Goal: Feedback & Contribution: Contribute content

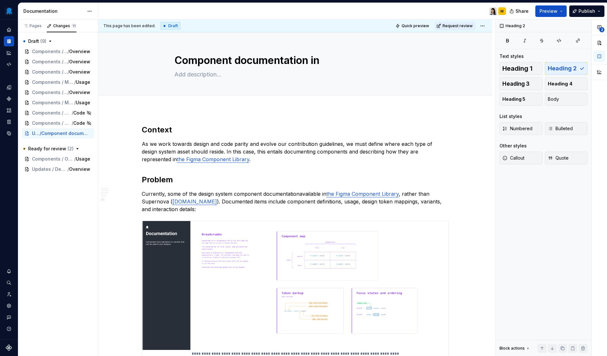
scroll to position [795, 0]
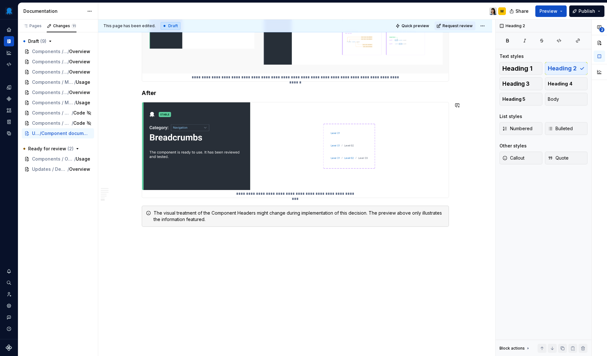
type textarea "*"
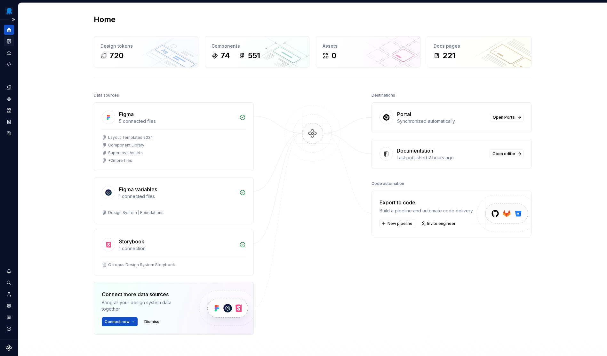
click at [9, 40] on icon "Documentation" at bounding box center [9, 42] width 3 height 4
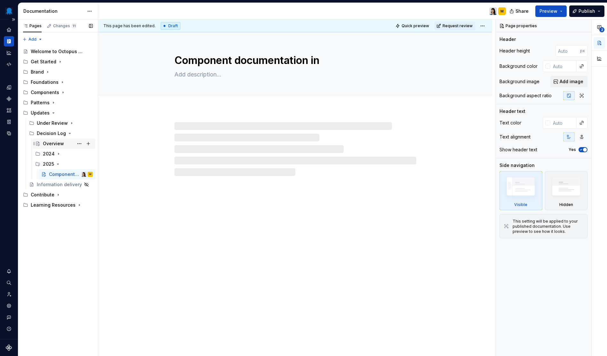
click at [62, 141] on div "Overview" at bounding box center [53, 143] width 21 height 6
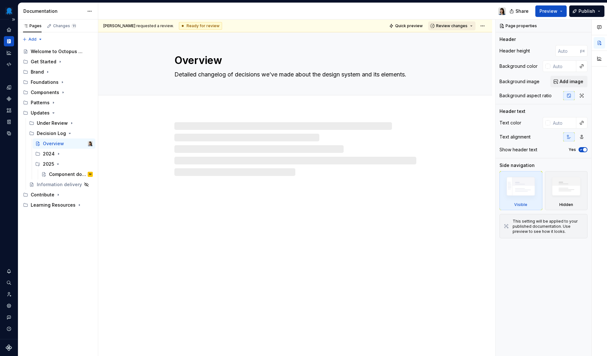
click at [466, 27] on span "Review changes" at bounding box center [451, 25] width 31 height 5
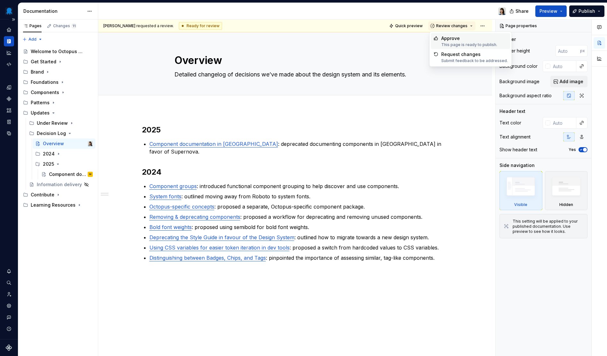
click at [466, 36] on div "Approve" at bounding box center [469, 38] width 56 height 6
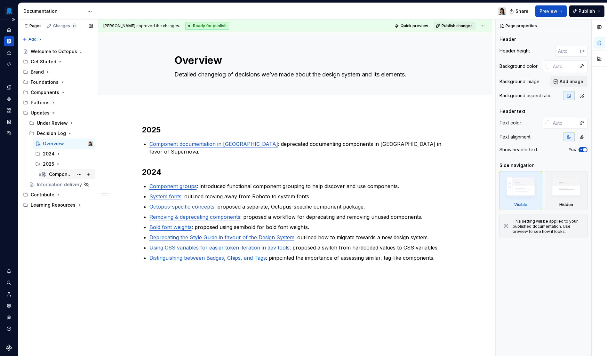
click at [64, 172] on div "Component documentation in [GEOGRAPHIC_DATA]" at bounding box center [61, 174] width 25 height 6
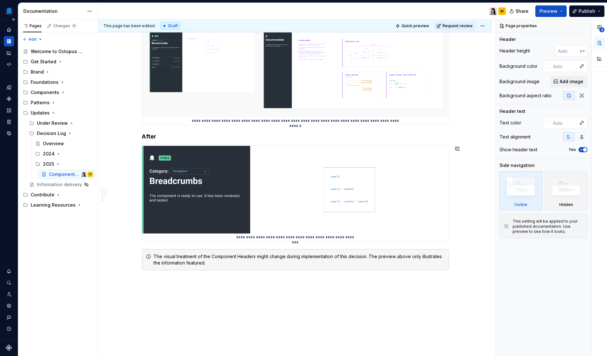
scroll to position [754, 0]
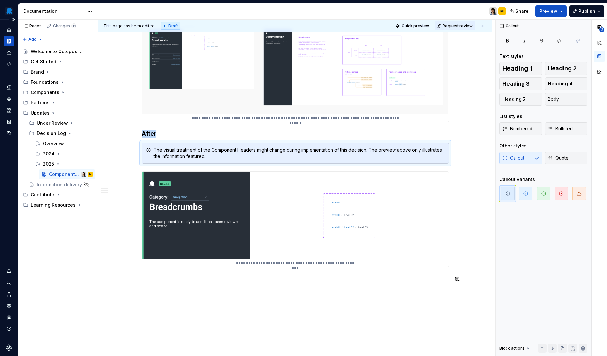
click at [218, 305] on div "**********" at bounding box center [296, 188] width 397 height 337
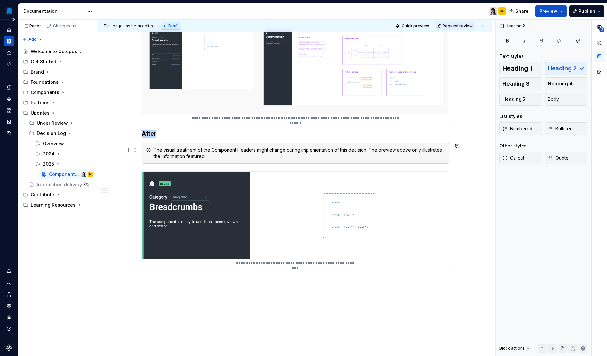
click at [284, 162] on div "The visual treatment of the Component Headers might change during implementatio…" at bounding box center [295, 153] width 307 height 21
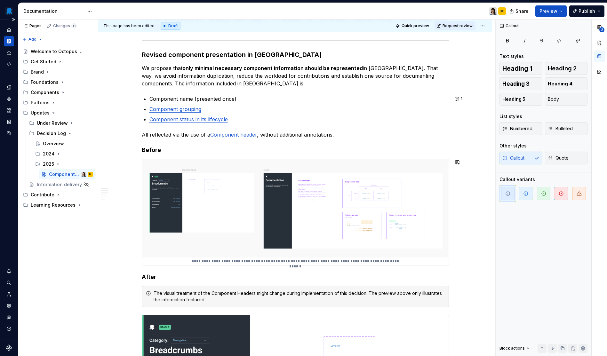
scroll to position [705, 0]
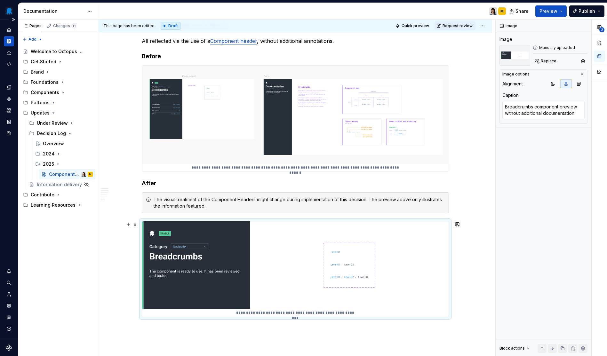
click at [321, 260] on img at bounding box center [295, 265] width 307 height 88
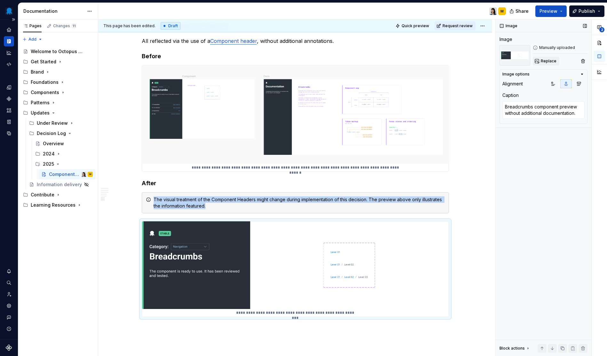
click at [546, 60] on span "Replace" at bounding box center [549, 61] width 16 height 5
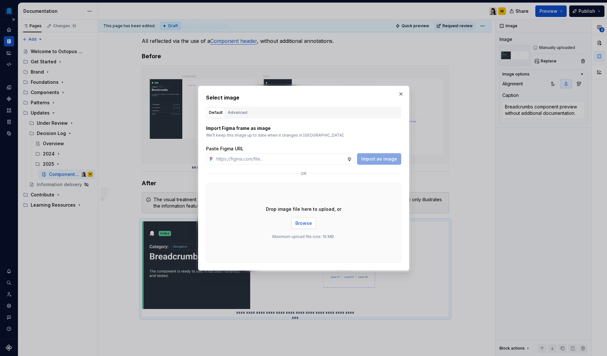
click at [298, 221] on span "Browse" at bounding box center [303, 223] width 17 height 6
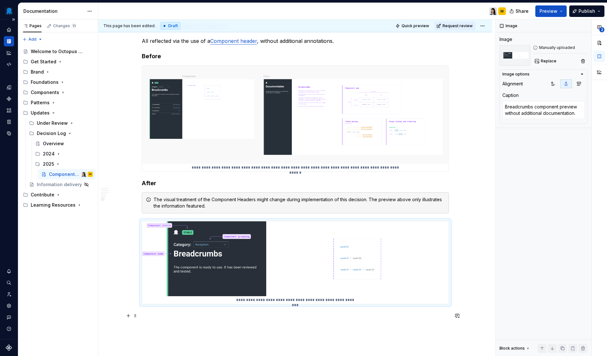
click at [360, 314] on p at bounding box center [295, 316] width 307 height 8
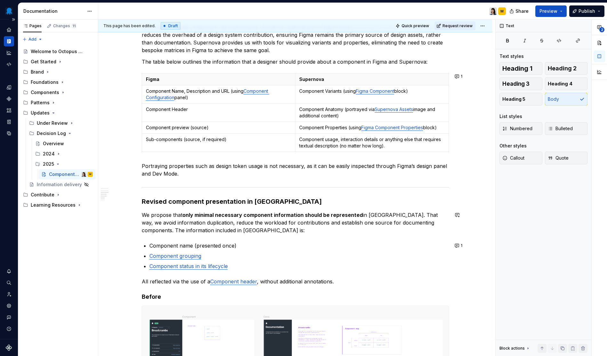
scroll to position [426, 0]
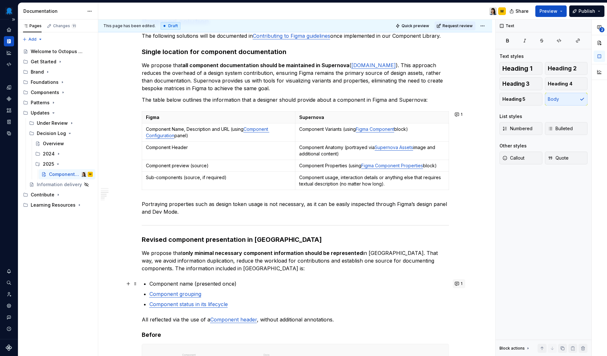
click at [459, 284] on button "1" at bounding box center [459, 283] width 12 height 9
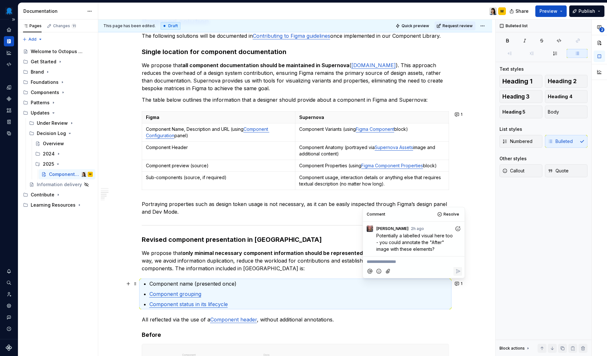
click at [316, 273] on div "**********" at bounding box center [295, 148] width 307 height 899
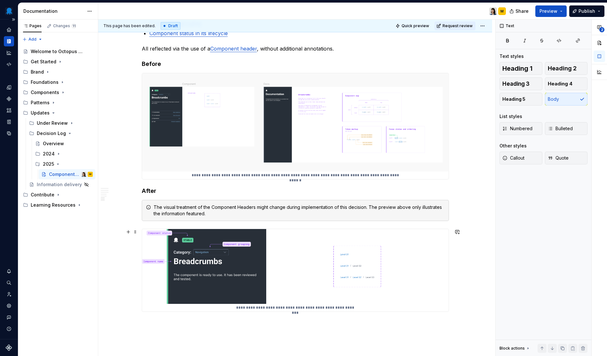
scroll to position [690, 0]
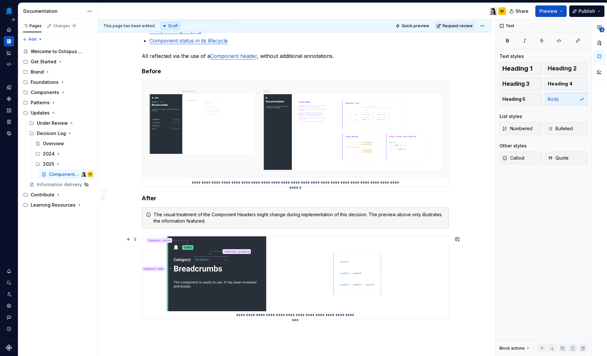
click at [266, 283] on img at bounding box center [295, 273] width 307 height 75
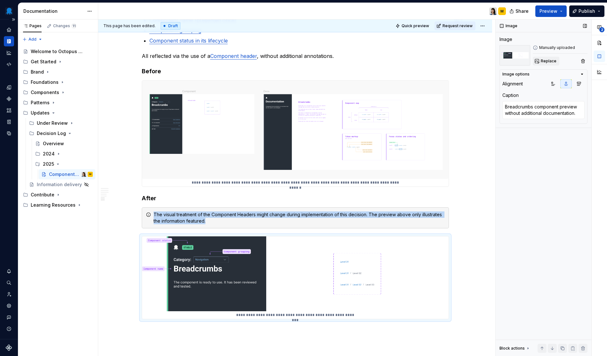
click at [546, 61] on span "Replace" at bounding box center [549, 61] width 16 height 5
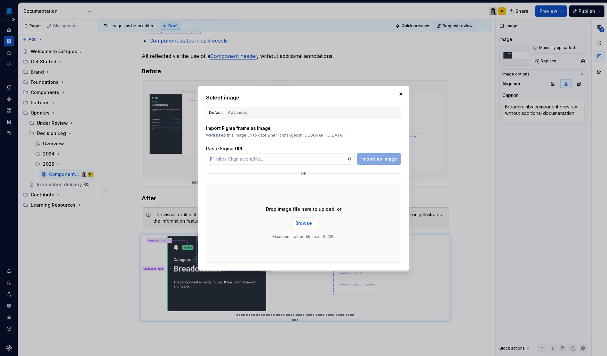
click at [307, 219] on button "Browse" at bounding box center [303, 224] width 25 height 12
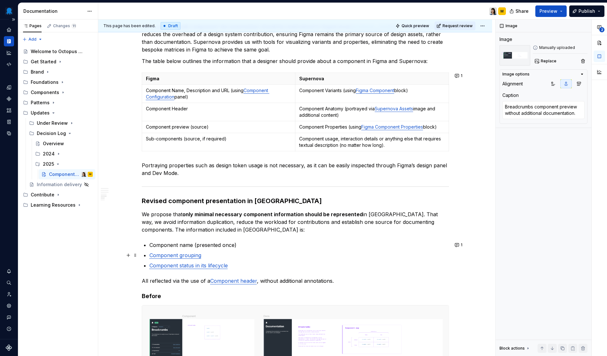
scroll to position [467, 0]
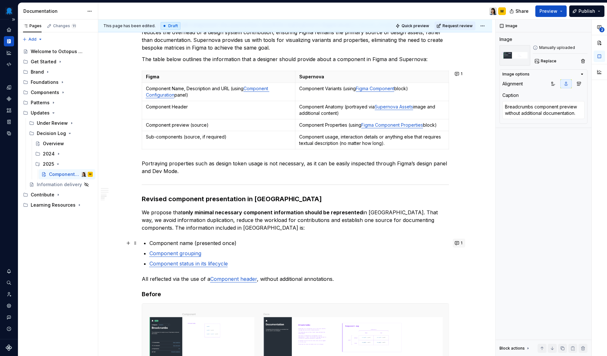
type textarea "*"
click at [456, 246] on button "1" at bounding box center [459, 243] width 12 height 9
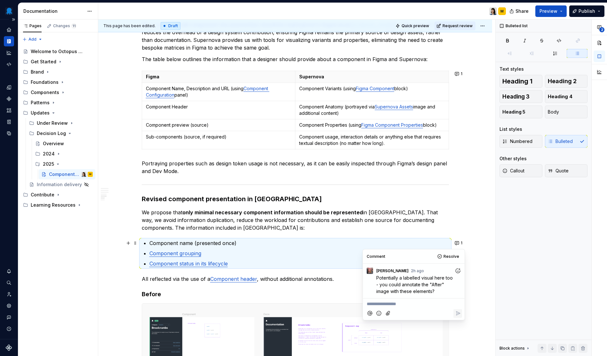
click at [403, 310] on div at bounding box center [413, 313] width 97 height 13
click at [403, 306] on p "**********" at bounding box center [414, 304] width 94 height 7
click at [455, 316] on icon "Reply" at bounding box center [458, 313] width 6 height 6
click at [454, 256] on span "Resolve" at bounding box center [451, 256] width 16 height 5
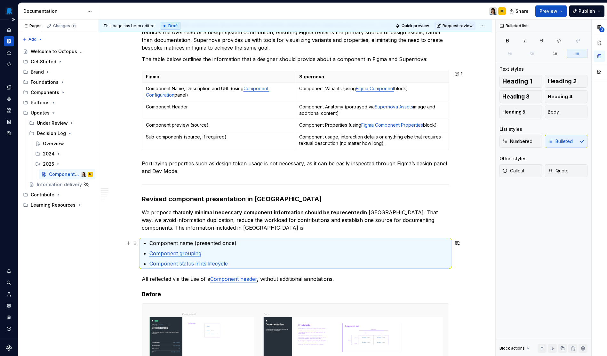
click at [471, 244] on div "**********" at bounding box center [295, 165] width 394 height 1045
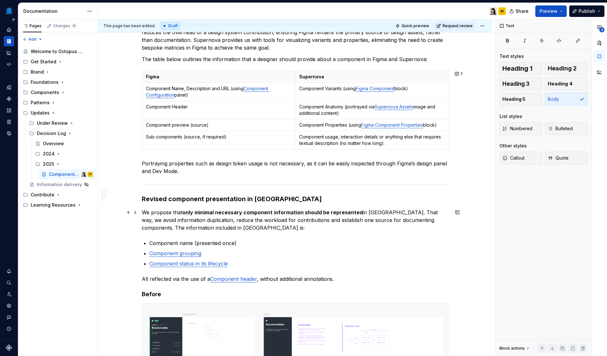
click at [411, 219] on p "We propose that only minimal necessary component information should be represen…" at bounding box center [295, 220] width 307 height 23
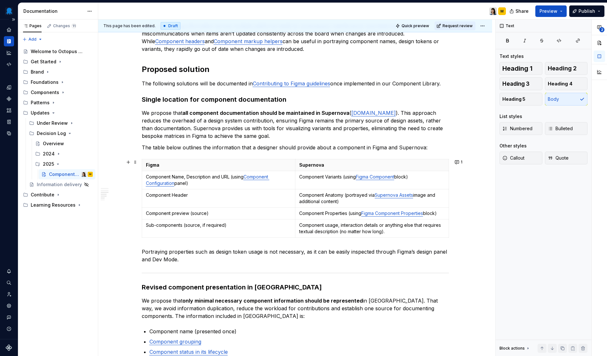
scroll to position [414, 0]
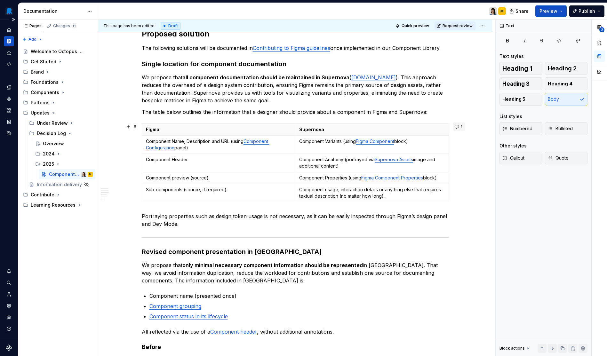
click at [457, 126] on button "1" at bounding box center [459, 126] width 12 height 9
click at [298, 104] on p "We propose that all component documentation should be maintained in Supernova (…" at bounding box center [295, 89] width 307 height 31
click at [270, 153] on td "Component Name, Description and URL (using Component Configuration panel)" at bounding box center [219, 145] width 154 height 18
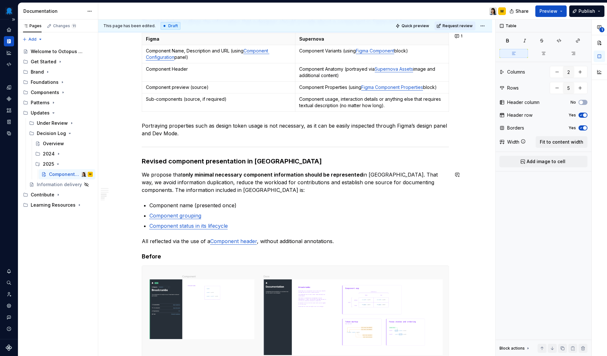
scroll to position [332, 0]
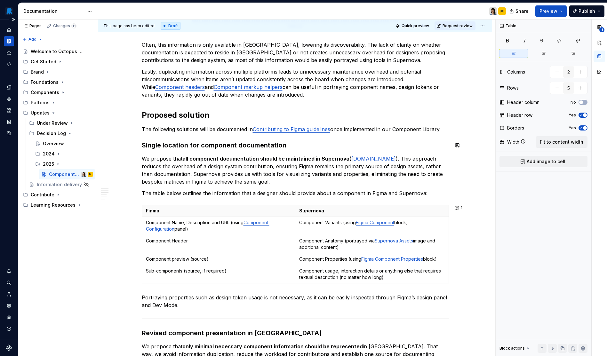
type textarea "*"
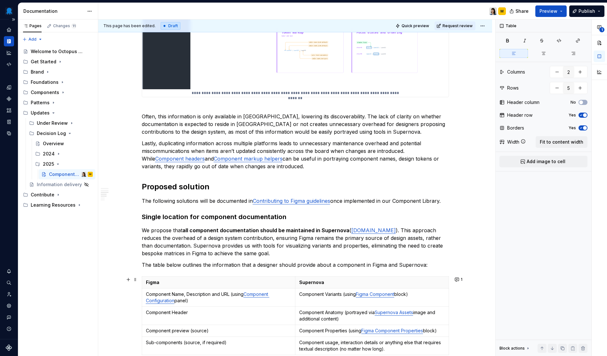
scroll to position [394, 0]
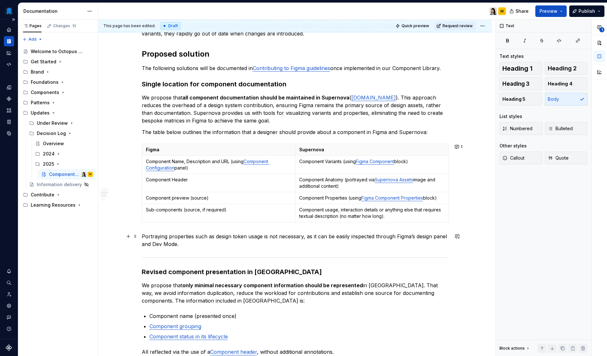
click at [229, 237] on p "Portraying properties such as design token usage is not necessary, as it can be…" at bounding box center [295, 240] width 307 height 15
click at [432, 135] on p "The table below outlines the information that a designer should provide about a…" at bounding box center [295, 132] width 307 height 8
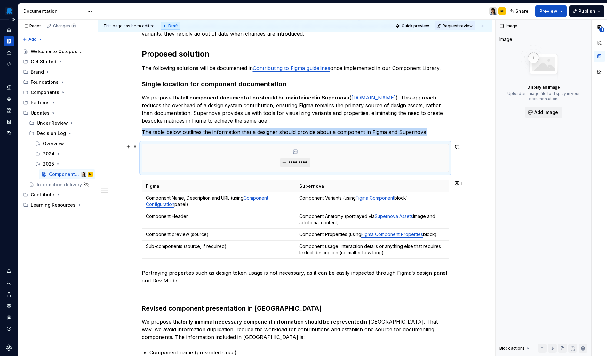
click at [286, 161] on button "*********" at bounding box center [295, 162] width 30 height 9
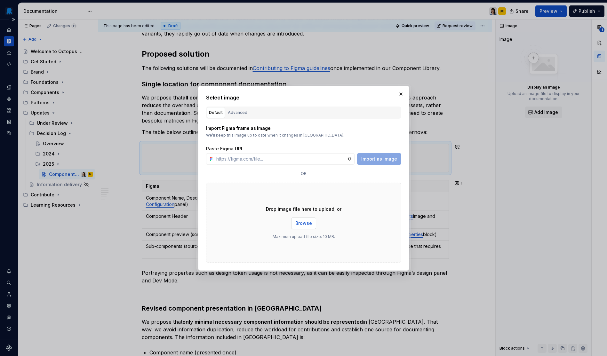
click at [305, 224] on span "Browse" at bounding box center [303, 223] width 17 height 6
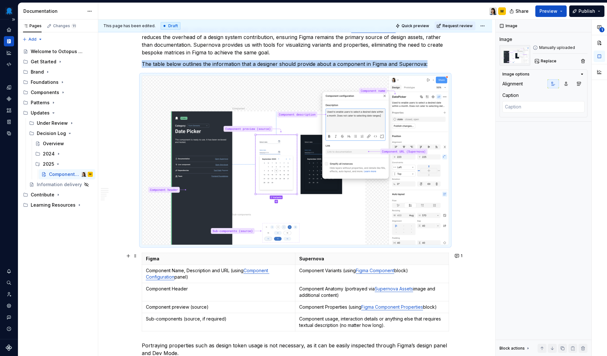
scroll to position [477, 0]
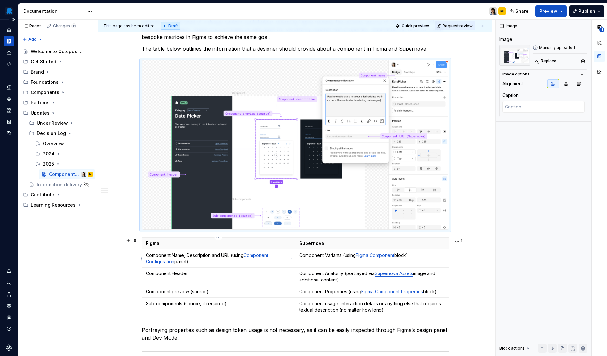
click at [225, 266] on td "Component Name, Description and URL (using Component Configuration panel)" at bounding box center [219, 259] width 154 height 18
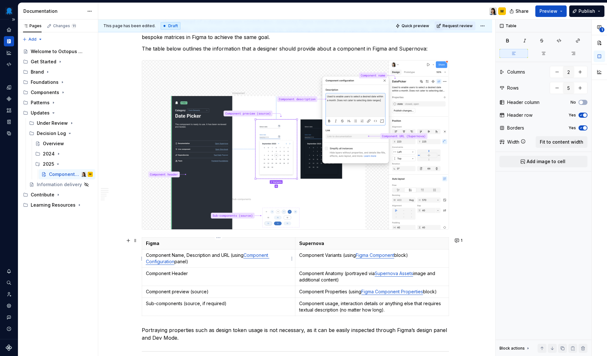
click at [196, 260] on p "Component Name, Description and URL (using Component Configuration panel)" at bounding box center [219, 258] width 146 height 13
click at [195, 271] on p "Component Header" at bounding box center [219, 273] width 146 height 6
click at [192, 235] on div "**********" at bounding box center [295, 194] width 307 height 1092
click at [142, 330] on p "Portraying properties such as design token usage is not necessary, as it can be…" at bounding box center [295, 333] width 307 height 15
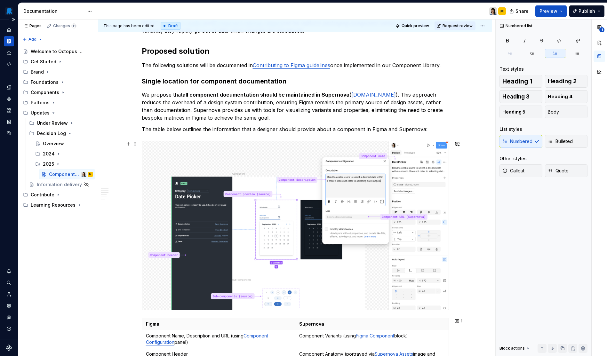
scroll to position [391, 0]
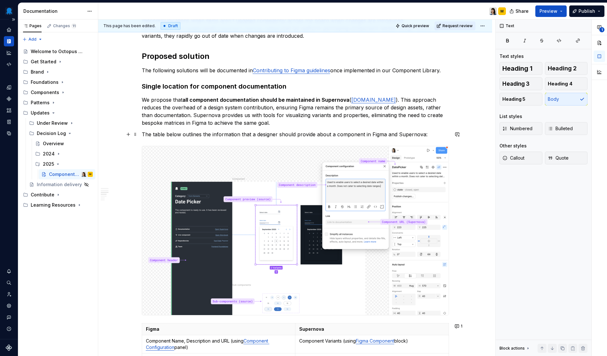
click at [441, 132] on p "The table below outlines the information that a designer should provide about a…" at bounding box center [295, 135] width 307 height 8
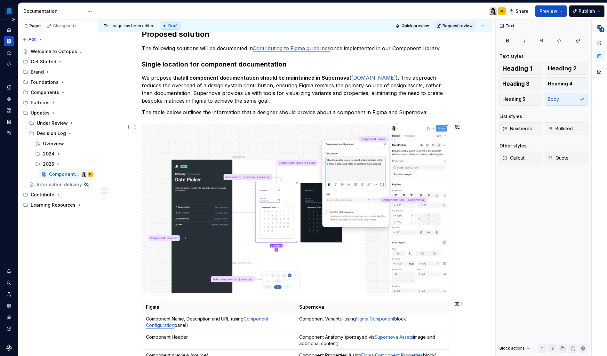
scroll to position [368, 0]
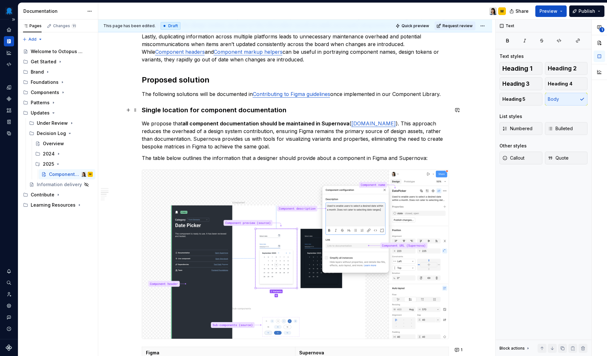
click at [203, 115] on h3 "Single location for component documentation" at bounding box center [295, 110] width 307 height 9
click at [215, 110] on h3 "Single location for component documentation" at bounding box center [295, 110] width 307 height 9
click at [278, 149] on p "We propose that all component documentation should be maintained in Supernova (…" at bounding box center [295, 135] width 307 height 31
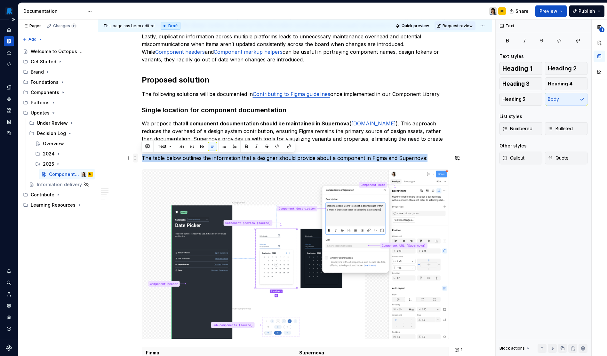
drag, startPoint x: 428, startPoint y: 160, endPoint x: 135, endPoint y: 157, distance: 293.7
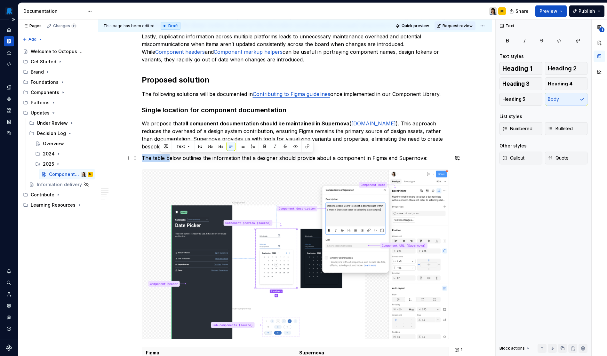
drag, startPoint x: 169, startPoint y: 158, endPoint x: 141, endPoint y: 158, distance: 27.5
click at [157, 159] on p "Below outlines the information that a designer should provide about a component…" at bounding box center [295, 158] width 307 height 8
click at [167, 158] on p "Below we outlines the information that a designer should provide about a compon…" at bounding box center [295, 158] width 307 height 8
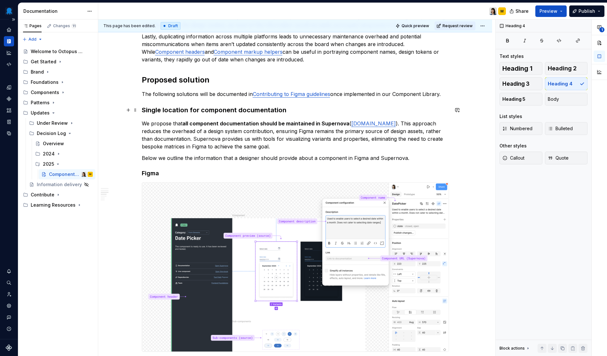
click at [185, 110] on h3 "Single location for component documentation" at bounding box center [295, 110] width 307 height 9
click at [174, 178] on div "**********" at bounding box center [295, 332] width 307 height 1151
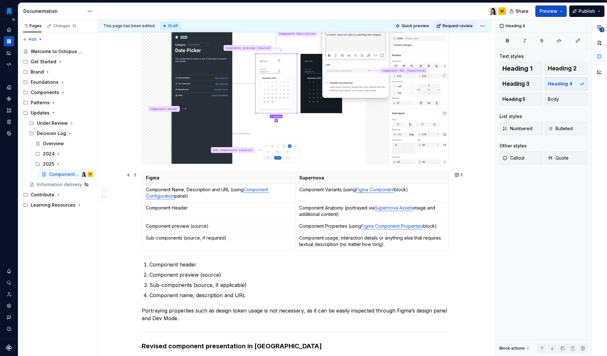
scroll to position [551, 0]
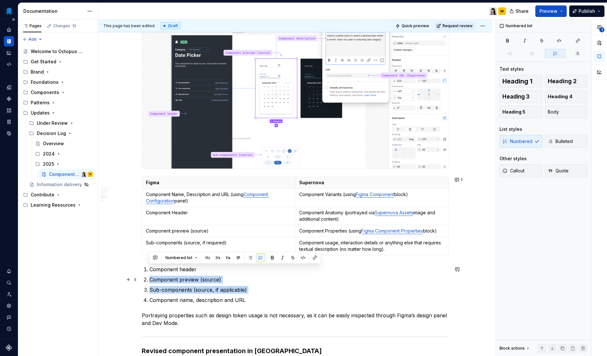
drag, startPoint x: 251, startPoint y: 296, endPoint x: 157, endPoint y: 274, distance: 95.9
click at [157, 274] on ol "Component header Component preview (source) Sub-components (source, if applicab…" at bounding box center [298, 285] width 299 height 38
click at [162, 299] on p "Component name, description and URL" at bounding box center [298, 300] width 299 height 8
drag, startPoint x: 244, startPoint y: 302, endPoint x: 151, endPoint y: 270, distance: 98.5
click at [151, 270] on ol "Component header Component preview (source) Sub-components (source, if applicab…" at bounding box center [298, 285] width 299 height 38
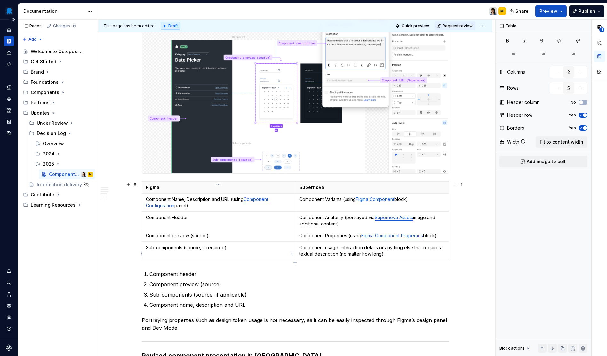
scroll to position [543, 0]
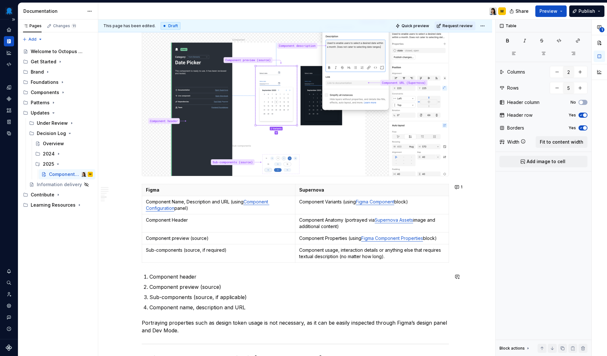
click at [237, 314] on div "**********" at bounding box center [295, 156] width 307 height 1151
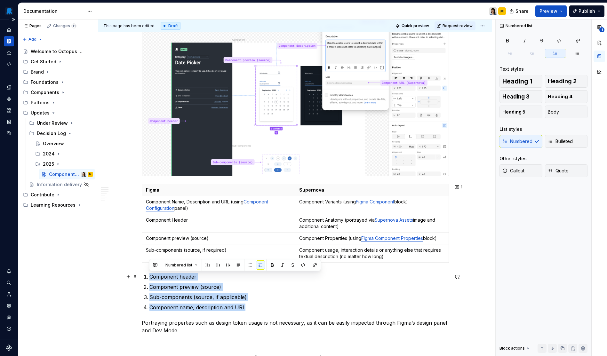
drag, startPoint x: 252, startPoint y: 307, endPoint x: 151, endPoint y: 274, distance: 106.3
click at [151, 274] on ol "Component header Component preview (source) Sub-components (source, if applicab…" at bounding box center [298, 292] width 299 height 38
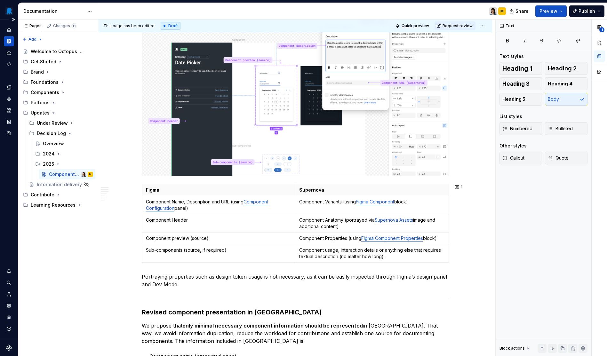
scroll to position [437, 0]
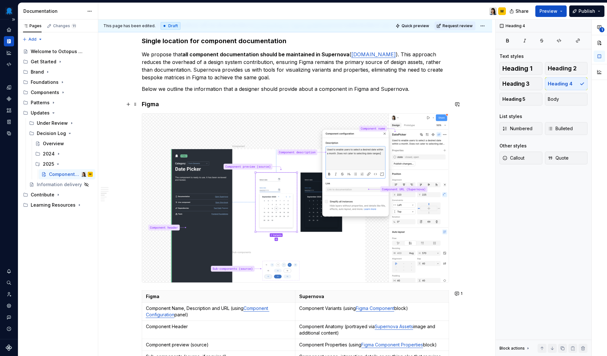
click at [200, 106] on h4 "Figma" at bounding box center [295, 104] width 307 height 8
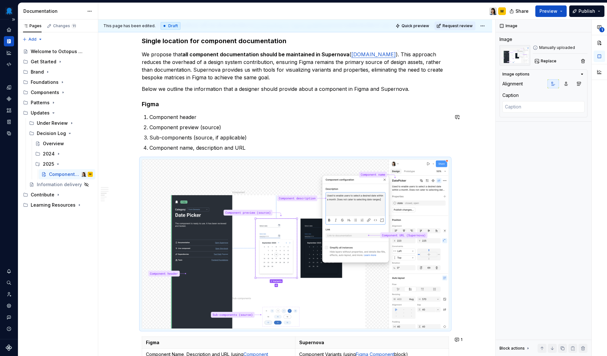
click at [254, 153] on div "**********" at bounding box center [295, 263] width 307 height 1151
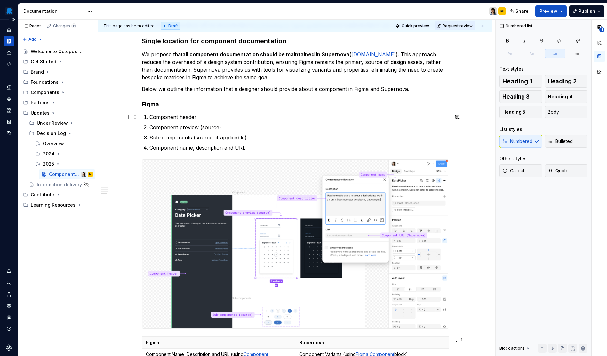
click at [214, 119] on p "Component header" at bounding box center [298, 117] width 299 height 8
click at [257, 148] on p "Component name, description and URL" at bounding box center [298, 148] width 299 height 8
click at [195, 149] on p "Component name, description and URL" at bounding box center [298, 148] width 299 height 8
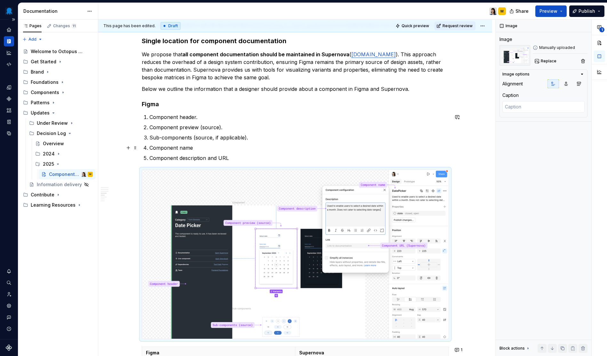
click at [185, 142] on ol "Component header. Component preview (source). Sub-components (source, if applic…" at bounding box center [298, 137] width 299 height 49
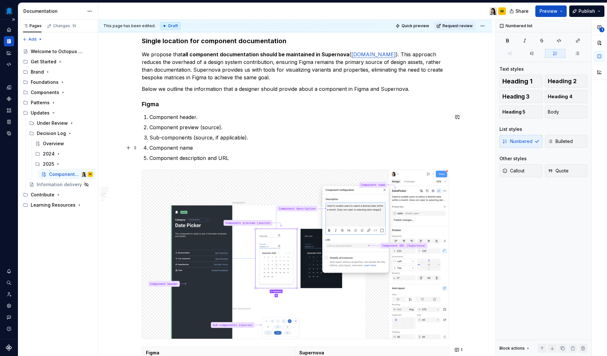
click at [207, 149] on p "Component name" at bounding box center [298, 148] width 299 height 8
click at [206, 158] on p "Component description and URL" at bounding box center [298, 158] width 299 height 8
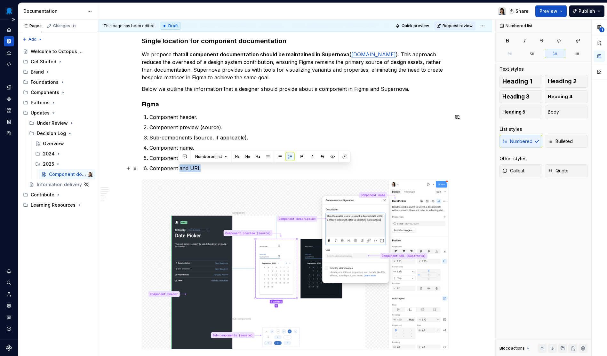
drag, startPoint x: 201, startPoint y: 168, endPoint x: 180, endPoint y: 169, distance: 21.4
click at [180, 169] on p "Component and URL" at bounding box center [298, 168] width 299 height 8
click at [213, 174] on div "**********" at bounding box center [295, 274] width 307 height 1172
drag, startPoint x: 223, startPoint y: 173, endPoint x: 148, endPoint y: 168, distance: 75.0
click at [148, 168] on div "**********" at bounding box center [295, 274] width 307 height 1172
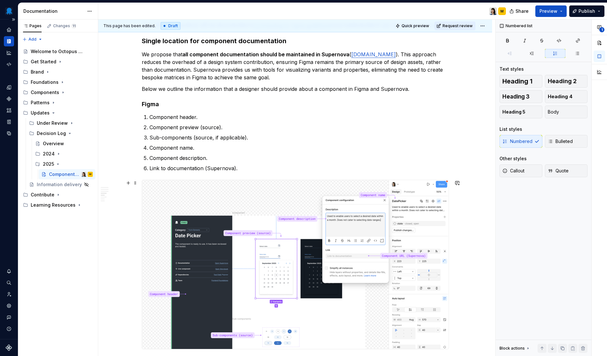
click at [294, 192] on img at bounding box center [295, 264] width 307 height 169
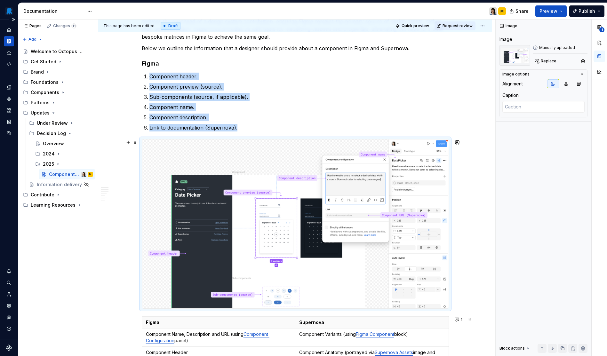
scroll to position [530, 0]
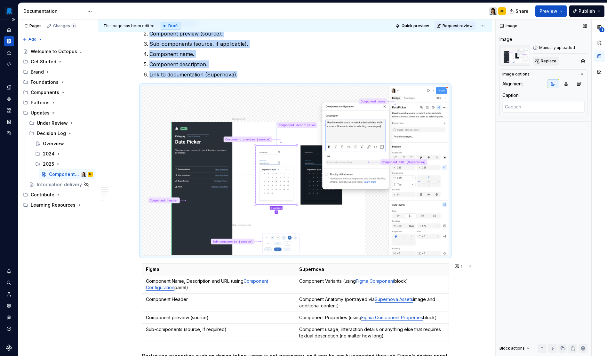
click at [554, 63] on span "Replace" at bounding box center [549, 61] width 16 height 5
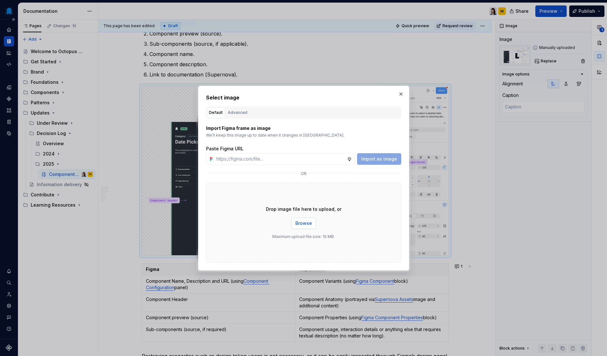
click at [302, 226] on span "Browse" at bounding box center [303, 223] width 17 height 6
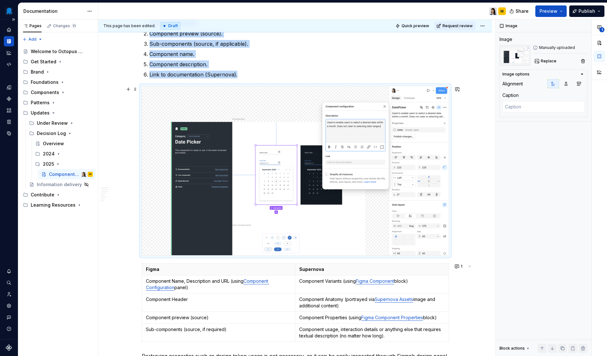
click at [383, 196] on img at bounding box center [295, 170] width 307 height 169
click at [546, 62] on span "Replace" at bounding box center [549, 61] width 16 height 5
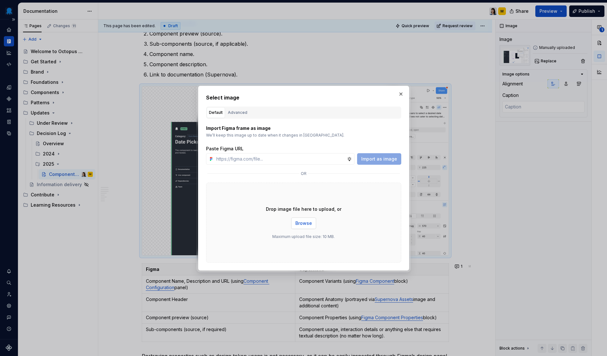
click at [308, 227] on button "Browse" at bounding box center [303, 224] width 25 height 12
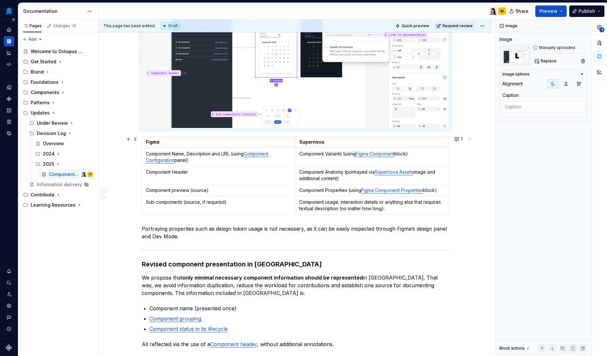
scroll to position [609, 0]
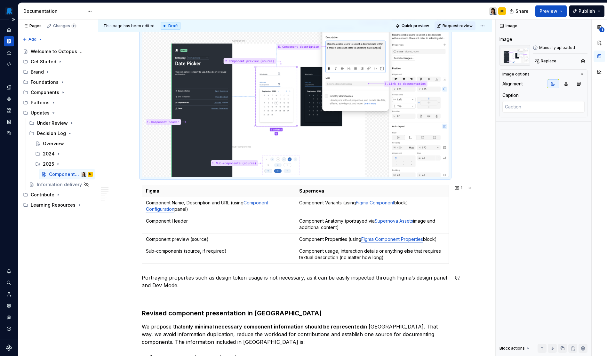
click at [228, 290] on div "**********" at bounding box center [295, 102] width 307 height 1172
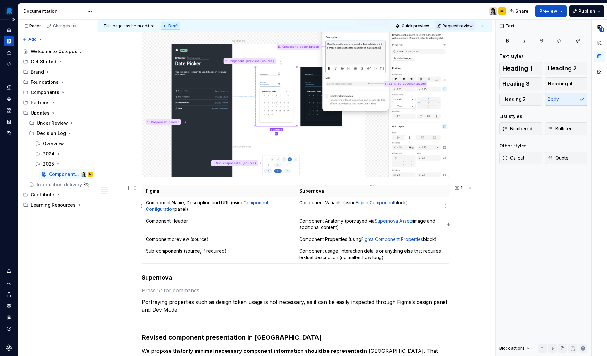
click at [315, 204] on p "Component Variants (using Figma Component block)" at bounding box center [372, 203] width 146 height 6
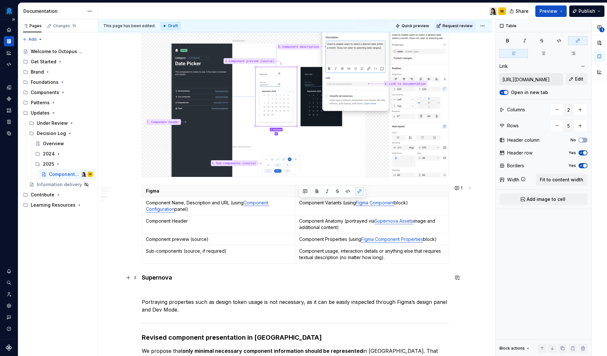
copy p "Component Variants (using Figma Component block)"
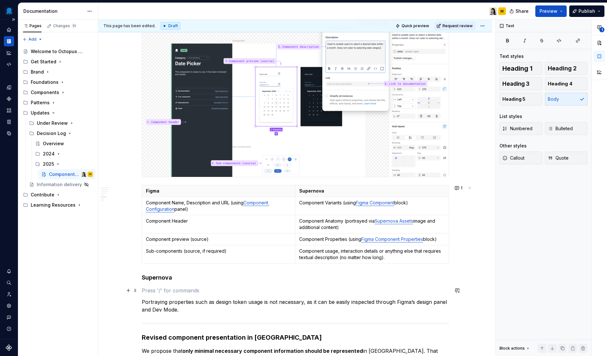
click at [152, 289] on p at bounding box center [295, 291] width 307 height 8
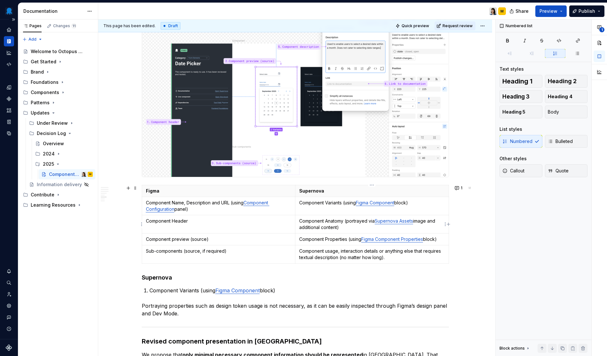
click at [356, 230] on p "Component Anatomy (portrayed via Supernova Assets image and additional content)" at bounding box center [372, 224] width 146 height 13
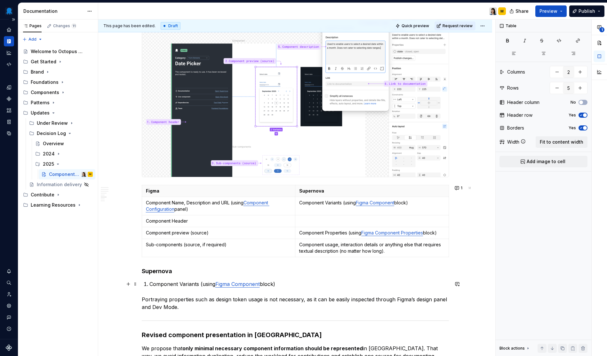
click at [298, 282] on p "Component Variants (using Figma Component block)" at bounding box center [298, 284] width 299 height 8
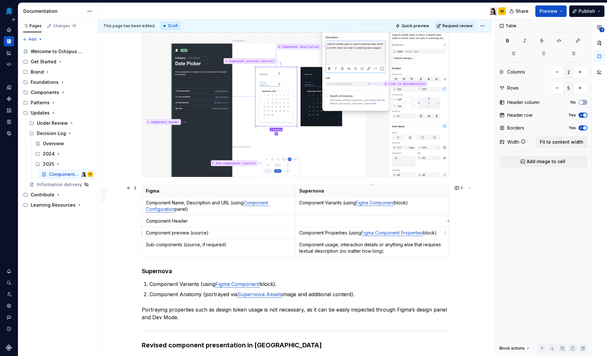
click at [347, 234] on p "Component Properties (using Figma Component Properties block)" at bounding box center [372, 233] width 146 height 6
click at [362, 293] on p "Component Anatomy (portrayed via Supernova Assets image and additional content)." at bounding box center [298, 295] width 299 height 8
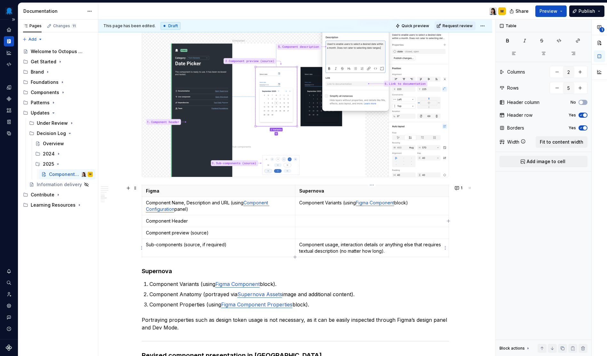
click at [384, 250] on p "Component usage, interaction details or anything else that requires textual des…" at bounding box center [372, 248] width 146 height 13
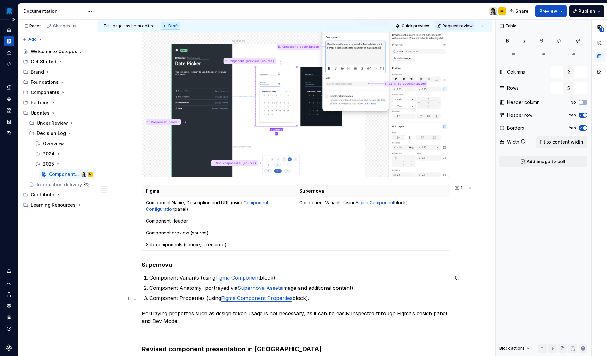
click at [338, 295] on p "Component Properties (using Figma Component Properties block)." at bounding box center [298, 298] width 299 height 8
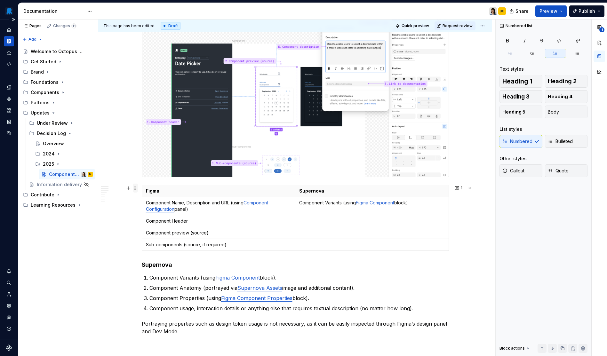
click at [137, 190] on span at bounding box center [135, 188] width 5 height 9
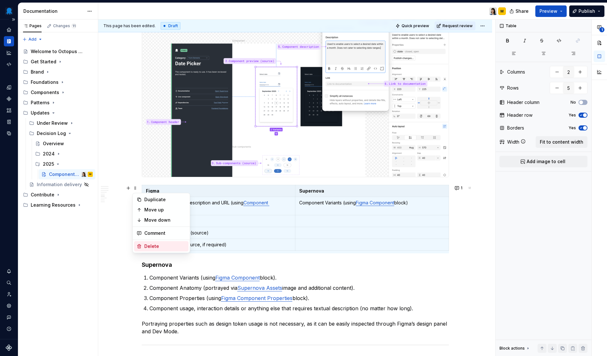
click at [151, 244] on div "Delete" at bounding box center [165, 246] width 42 height 6
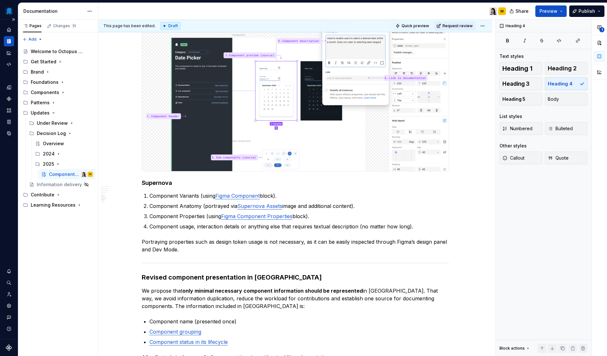
scroll to position [632, 0]
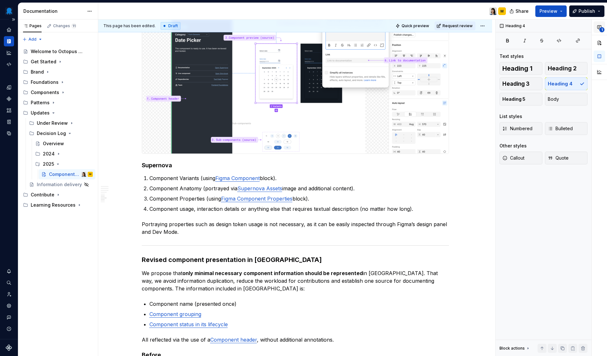
click at [600, 28] on icon "button" at bounding box center [599, 27] width 5 height 5
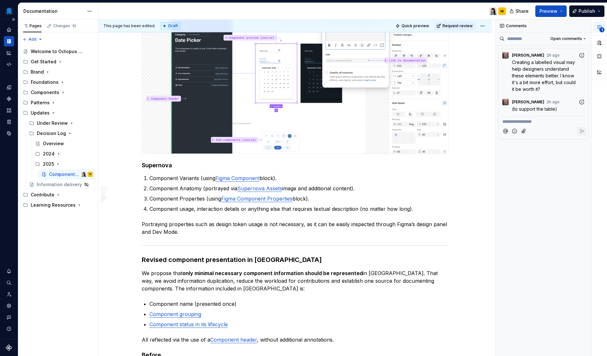
click at [599, 27] on icon "button" at bounding box center [599, 28] width 4 height 4
click at [597, 43] on button "button" at bounding box center [600, 43] width 12 height 12
type textarea "*"
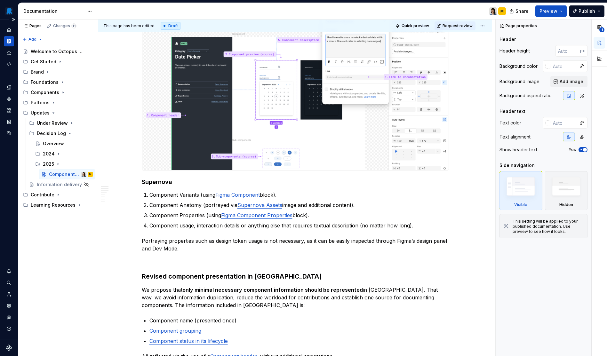
scroll to position [616, 0]
click at [165, 203] on p "Component Anatomy (portrayed via Supernova Assets image and additional content)." at bounding box center [298, 205] width 299 height 8
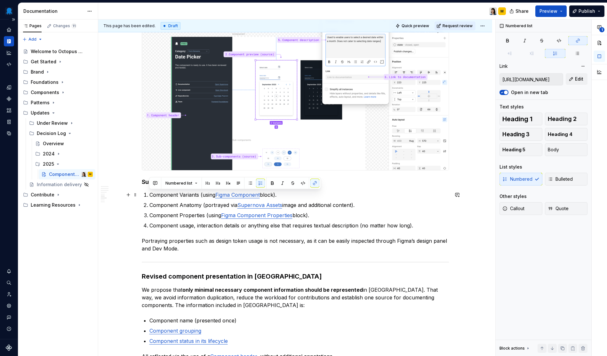
drag, startPoint x: 279, startPoint y: 196, endPoint x: 119, endPoint y: 196, distance: 159.7
click at [119, 196] on div "**********" at bounding box center [295, 130] width 394 height 1272
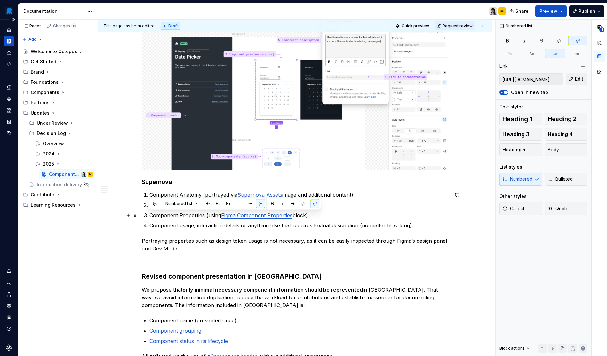
drag, startPoint x: 330, startPoint y: 216, endPoint x: 149, endPoint y: 217, distance: 181.1
click at [149, 217] on li "Component Properties (using Figma Component Properties block)." at bounding box center [298, 215] width 299 height 8
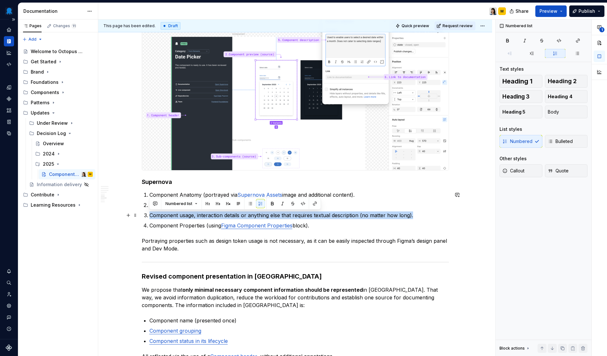
drag, startPoint x: 412, startPoint y: 215, endPoint x: 140, endPoint y: 218, distance: 271.4
click at [140, 218] on div "**********" at bounding box center [295, 130] width 394 height 1272
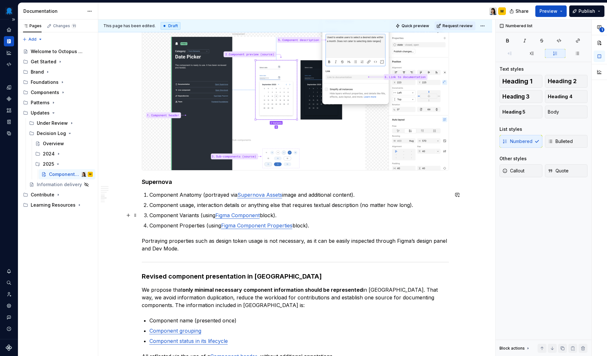
click at [172, 216] on p "Component Variants (using Figma Component block)." at bounding box center [298, 215] width 299 height 8
click at [194, 205] on p "Component usage, interaction details or anything else that requires textual des…" at bounding box center [298, 205] width 299 height 8
click at [211, 181] on h4 "Supernova" at bounding box center [295, 182] width 307 height 8
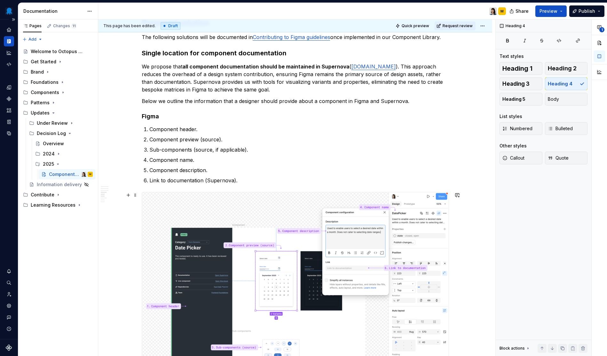
scroll to position [594, 0]
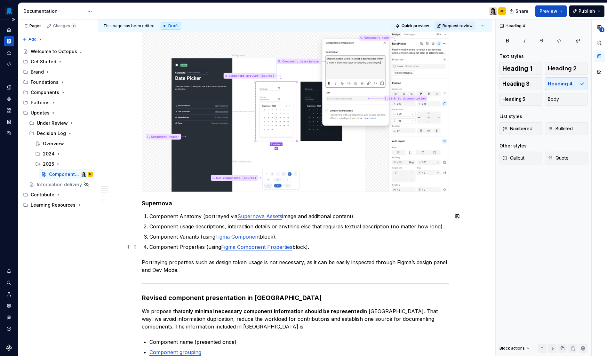
click at [321, 249] on p "Component Properties (using Figma Component Properties block)." at bounding box center [298, 247] width 299 height 8
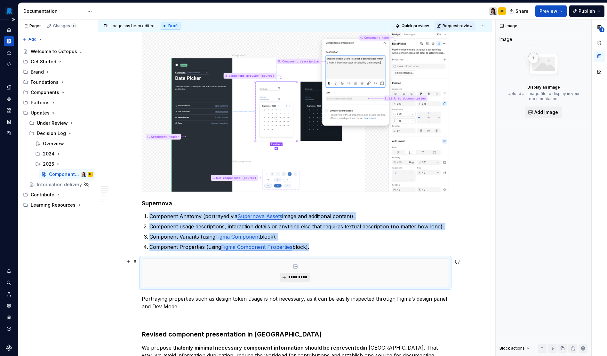
click at [303, 274] on button "*********" at bounding box center [295, 277] width 30 height 9
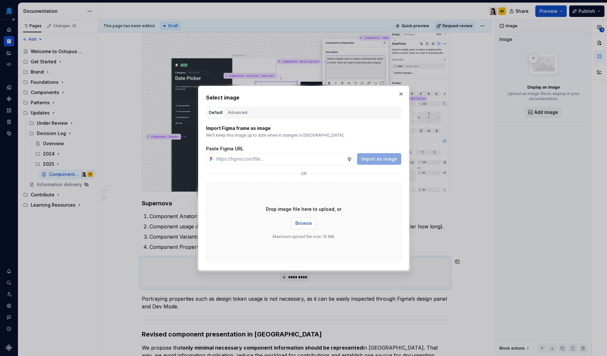
click at [302, 223] on span "Browse" at bounding box center [303, 223] width 17 height 6
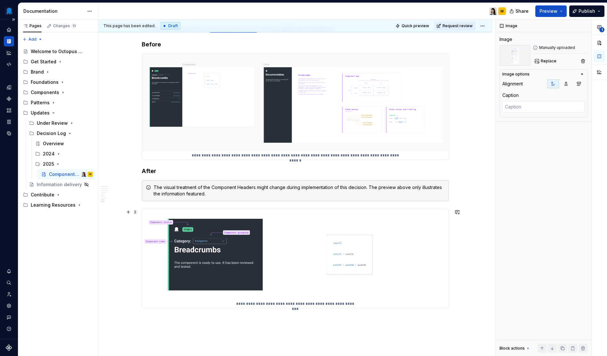
scroll to position [1656, 0]
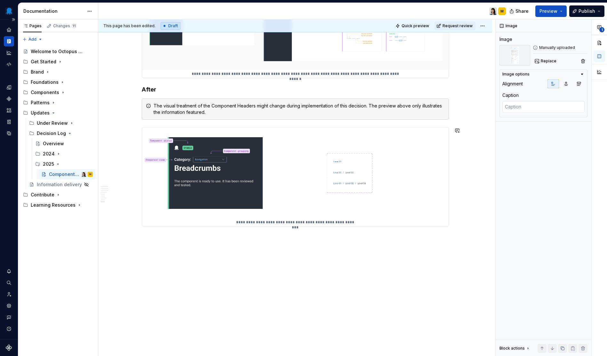
click at [208, 238] on p at bounding box center [295, 238] width 307 height 8
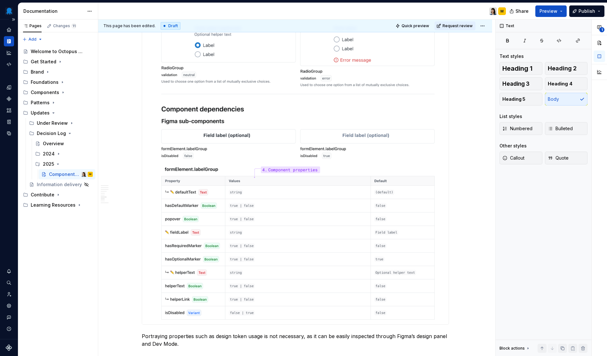
scroll to position [1108, 0]
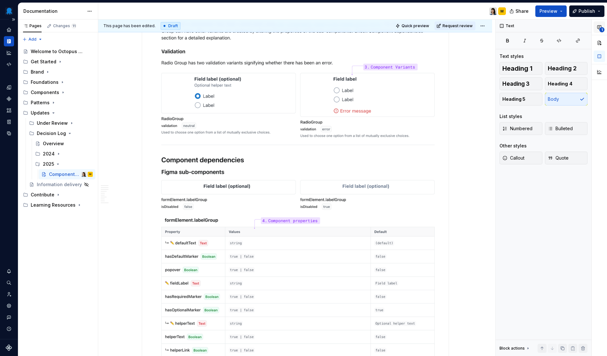
click at [600, 28] on icon "button" at bounding box center [599, 28] width 4 height 4
type textarea "*"
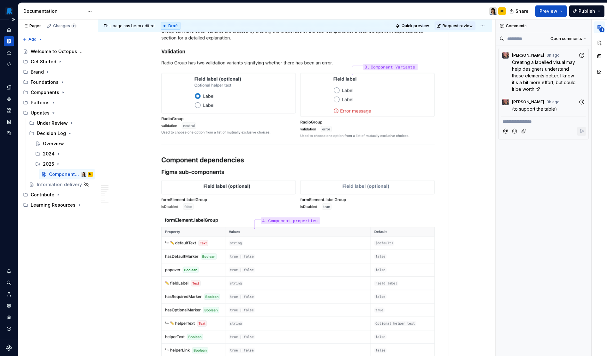
click at [524, 128] on button "Attach files" at bounding box center [524, 131] width 9 height 9
click at [546, 122] on p "**********" at bounding box center [543, 121] width 82 height 7
click at [584, 130] on icon "Reply" at bounding box center [581, 131] width 6 height 6
click at [580, 63] on icon "button" at bounding box center [582, 63] width 6 height 6
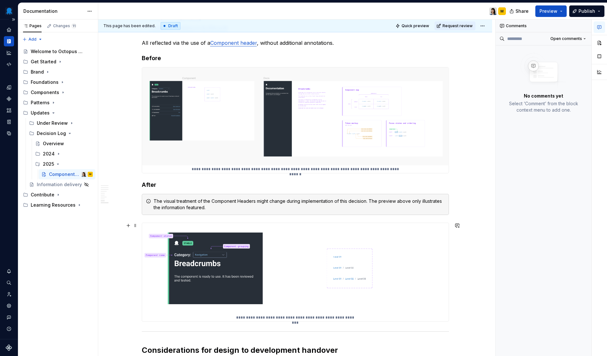
scroll to position [1694, 0]
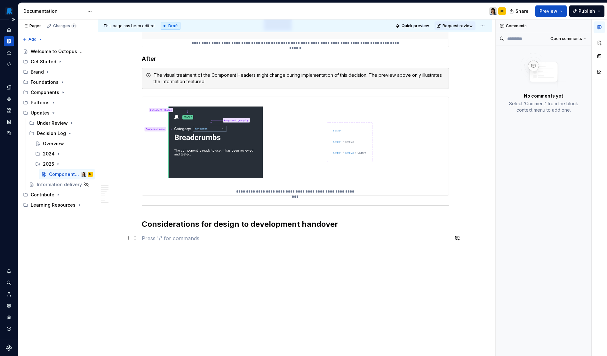
click at [278, 241] on p at bounding box center [295, 239] width 307 height 8
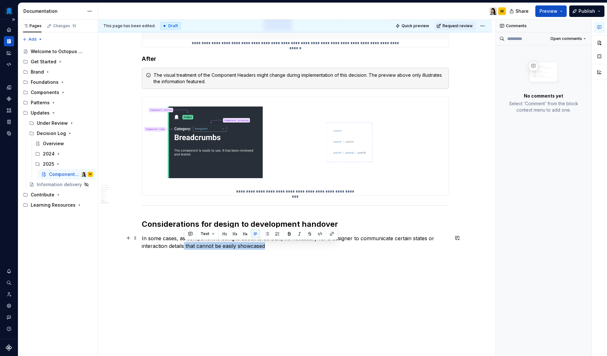
drag, startPoint x: 277, startPoint y: 244, endPoint x: 184, endPoint y: 248, distance: 92.9
click at [184, 248] on p "In some cases, as component is being is about to be built, it’s necessary for a…" at bounding box center [295, 242] width 307 height 15
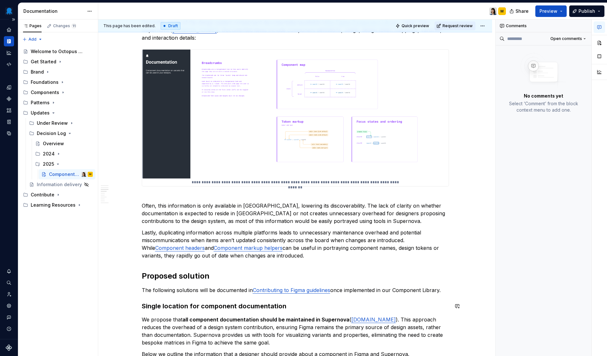
scroll to position [0, 0]
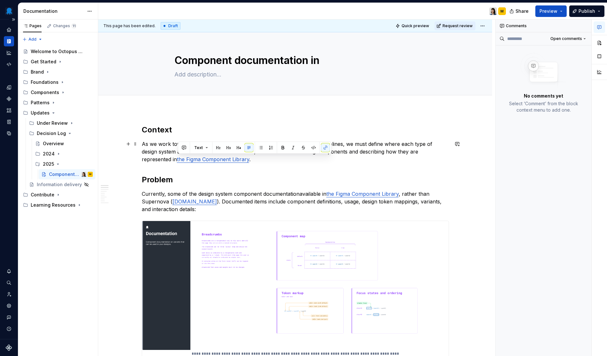
drag, startPoint x: 250, startPoint y: 158, endPoint x: 177, endPoint y: 159, distance: 72.3
click at [177, 159] on p "As we work towards design and code parity and evolve our contribution guideline…" at bounding box center [295, 151] width 307 height 23
copy p "the Figma Component Library"
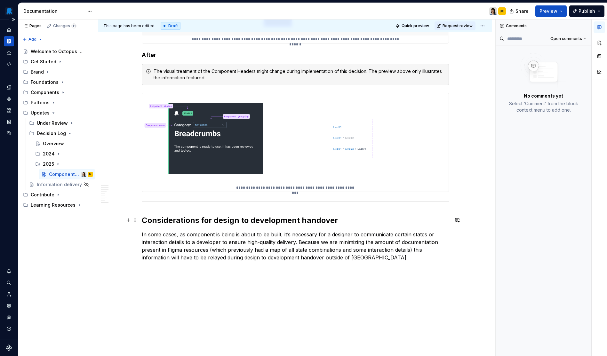
scroll to position [1717, 0]
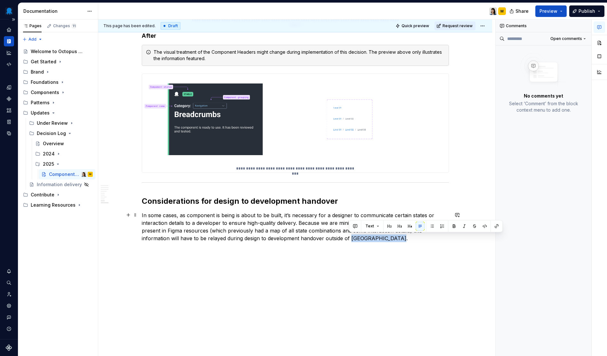
drag, startPoint x: 396, startPoint y: 239, endPoint x: 350, endPoint y: 241, distance: 46.1
click at [350, 241] on p "In some cases, as component is being is about to be built, it’s necessary for a…" at bounding box center [295, 226] width 307 height 31
click at [439, 237] on p "In some cases, as component is being is about to be built, it’s necessary for a…" at bounding box center [295, 226] width 307 height 31
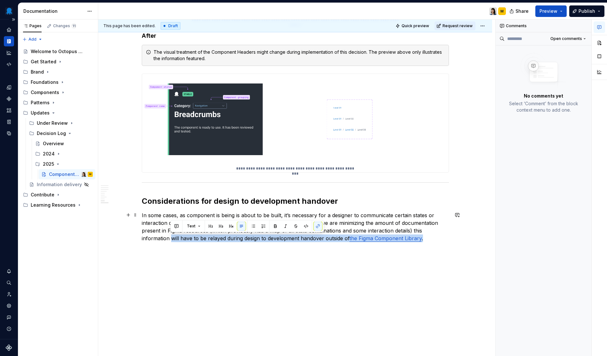
drag, startPoint x: 171, startPoint y: 239, endPoint x: 450, endPoint y: 240, distance: 279.3
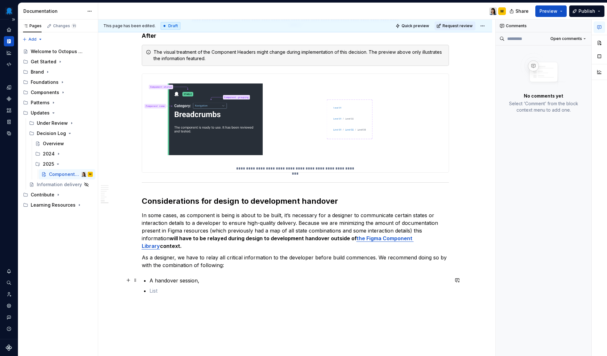
click at [156, 281] on p "A handover session," at bounding box center [298, 281] width 299 height 8
click at [380, 290] on p "Document outlining states and interaction (that isn’t communicated by created c…" at bounding box center [298, 291] width 299 height 8
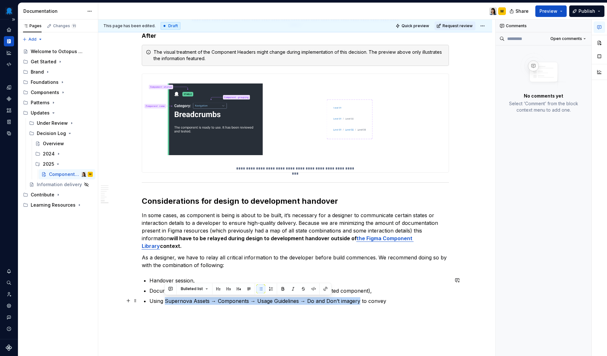
drag, startPoint x: 165, startPoint y: 301, endPoint x: 359, endPoint y: 301, distance: 193.6
click at [359, 301] on p "Using Supernova Assets → Components → Usage Guidelines → Do and Don’t imagery t…" at bounding box center [298, 301] width 299 height 8
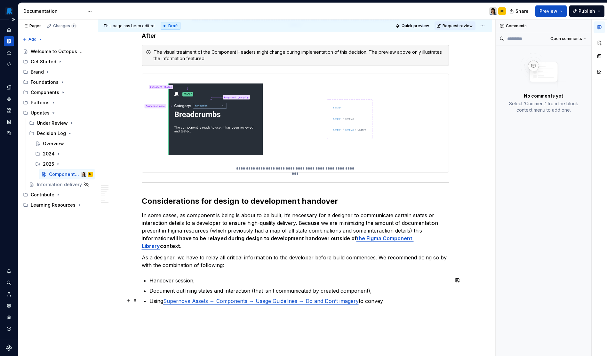
click at [392, 300] on p "Using Supernova Assets → Components → Usage Guidelines → Do and Don’t imagery t…" at bounding box center [298, 301] width 299 height 8
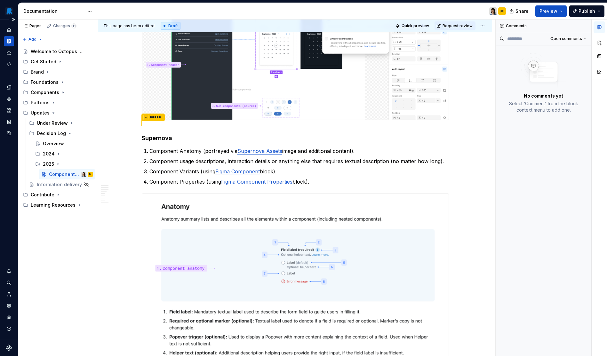
scroll to position [467, 0]
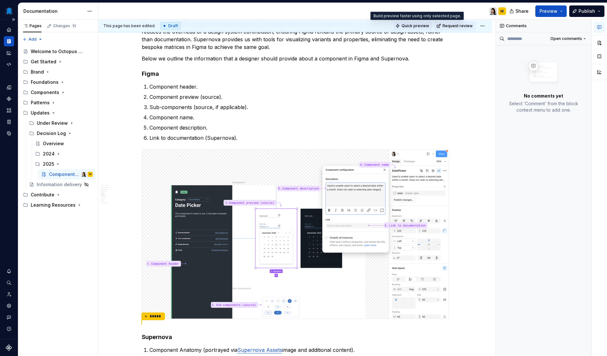
click at [425, 26] on span "Quick preview" at bounding box center [416, 25] width 28 height 5
click at [413, 28] on span "Quick preview" at bounding box center [416, 25] width 28 height 5
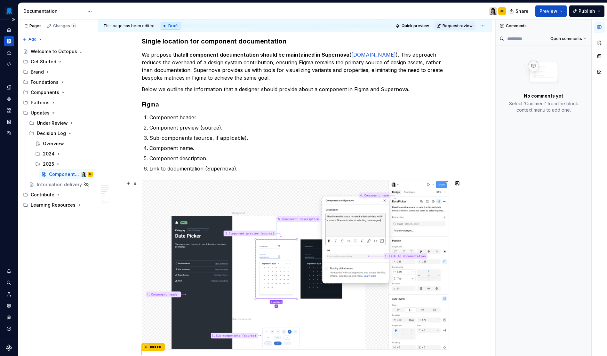
scroll to position [293, 0]
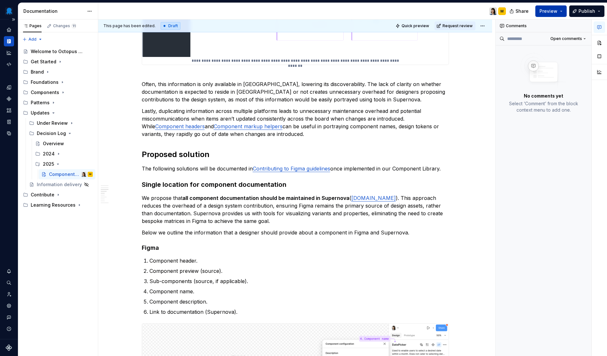
click at [561, 12] on button "Preview" at bounding box center [550, 11] width 31 height 12
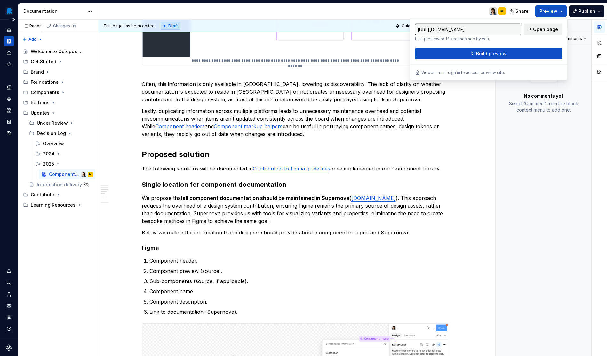
click at [547, 30] on span "Open page" at bounding box center [545, 29] width 25 height 6
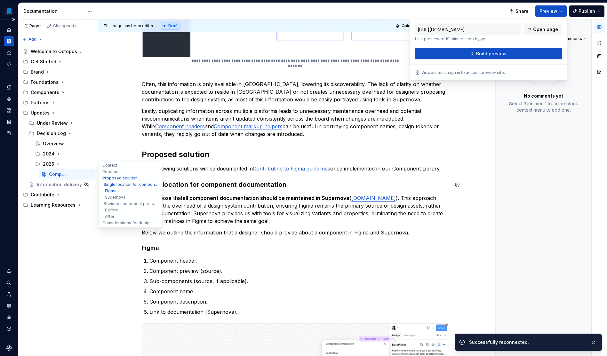
type textarea "*"
